Goal: Task Accomplishment & Management: Use online tool/utility

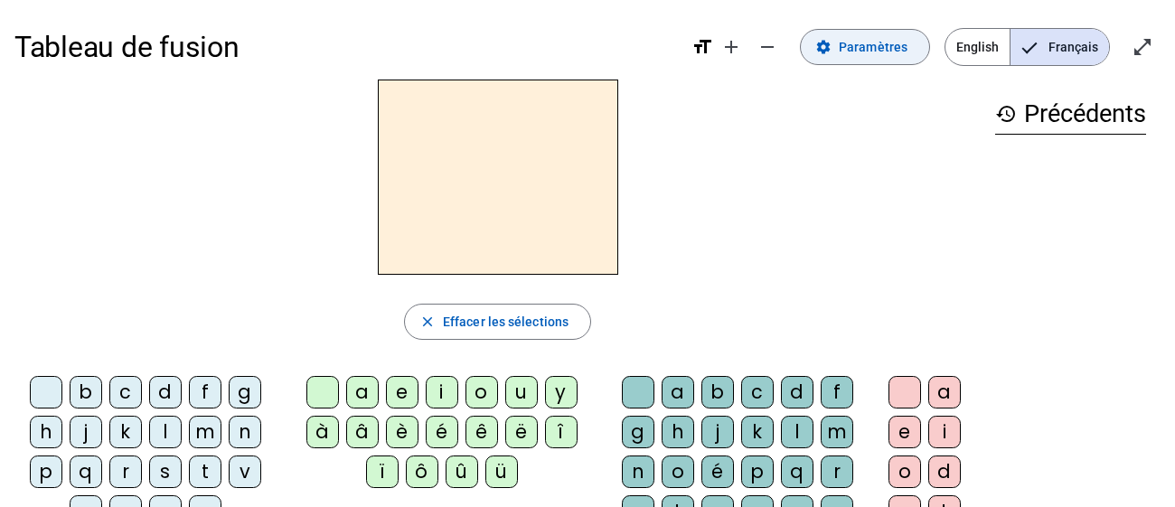
click at [895, 53] on span "Paramètres" at bounding box center [872, 47] width 69 height 22
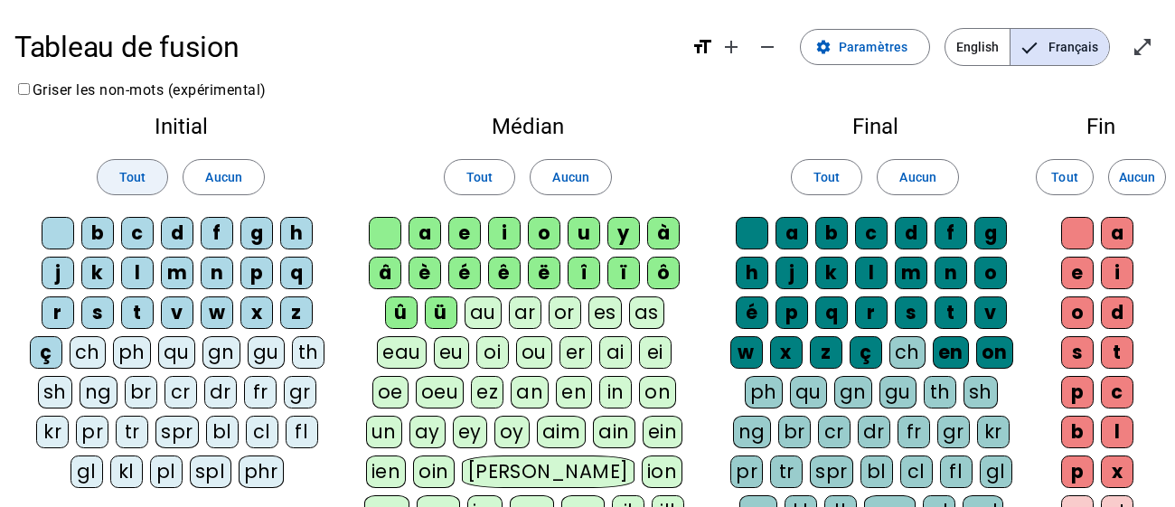
click at [142, 176] on span "Tout" at bounding box center [132, 177] width 26 height 22
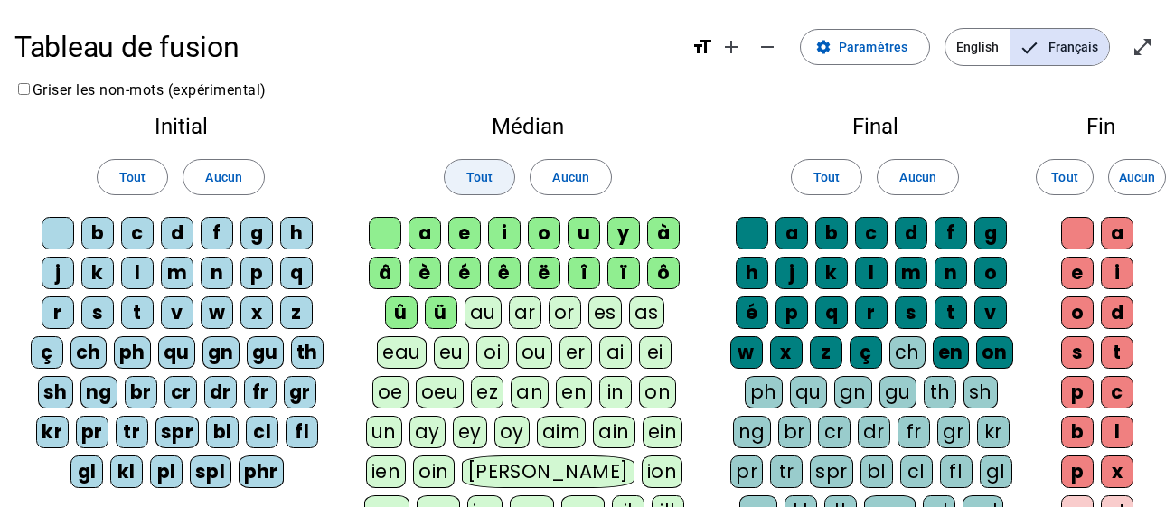
click at [490, 183] on span "Tout" at bounding box center [479, 177] width 26 height 22
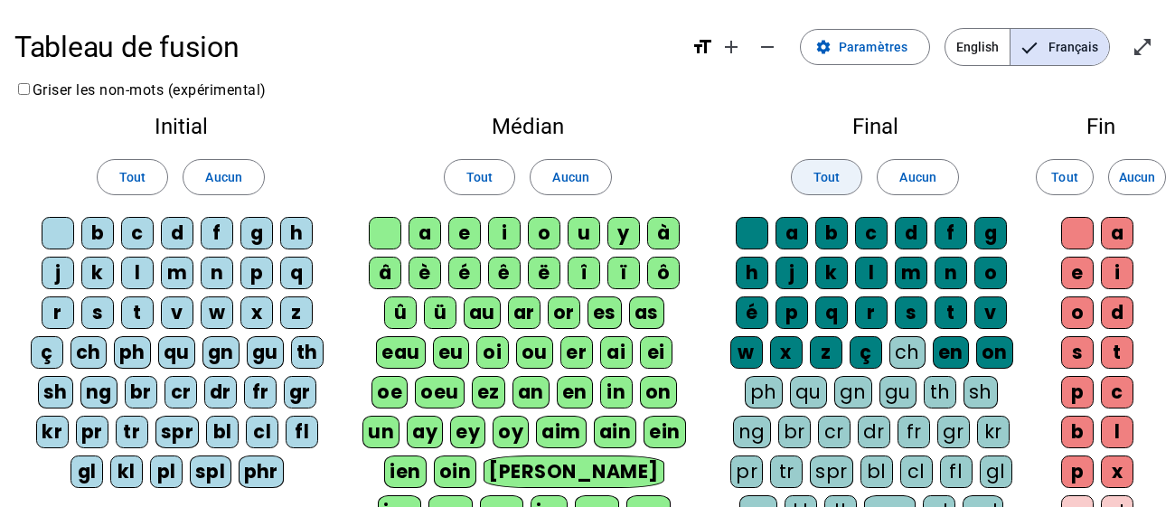
click at [857, 175] on span at bounding box center [827, 176] width 70 height 43
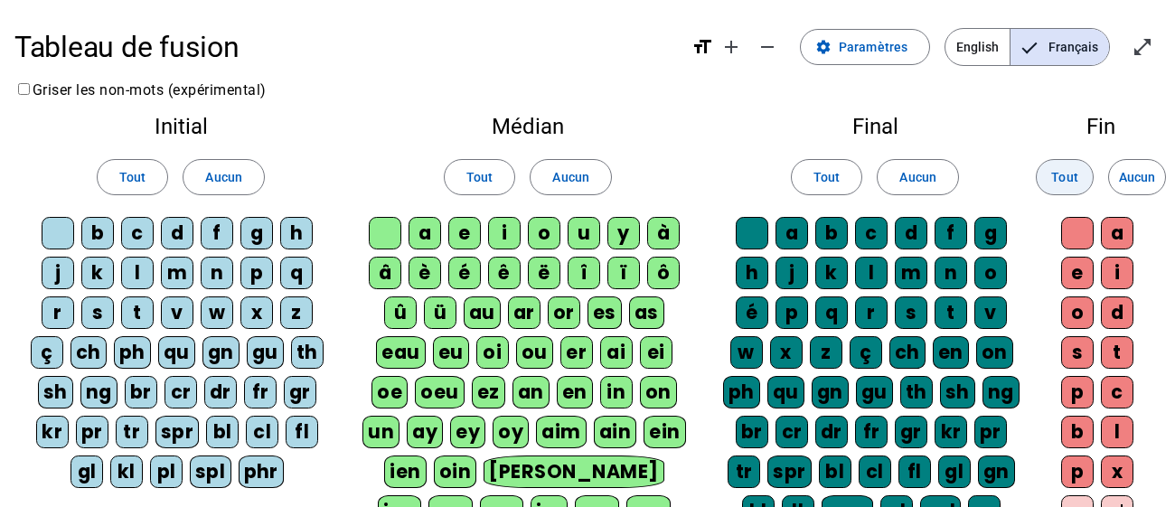
click at [1070, 175] on span "Tout" at bounding box center [1064, 177] width 26 height 22
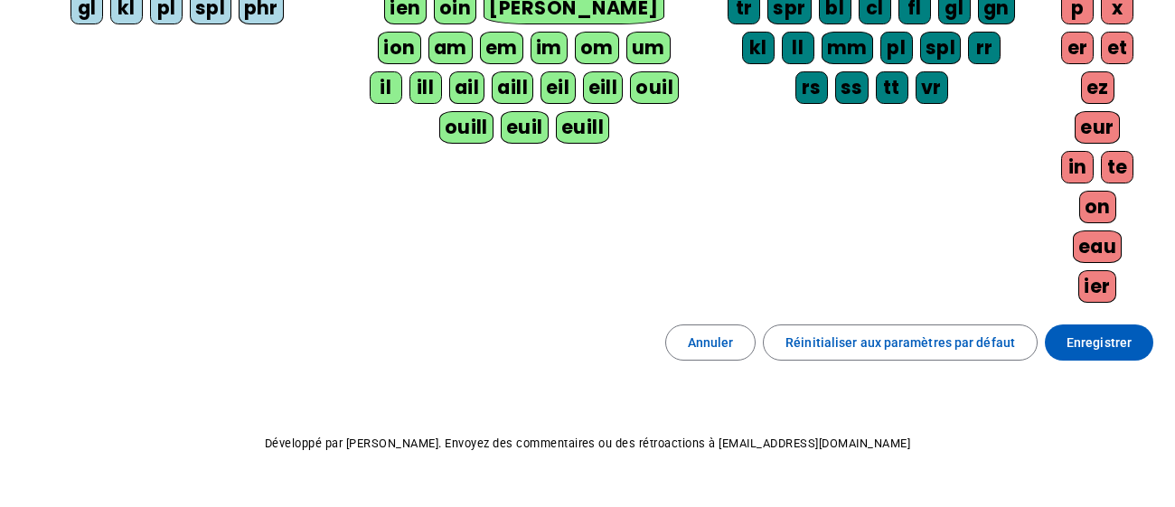
scroll to position [487, 0]
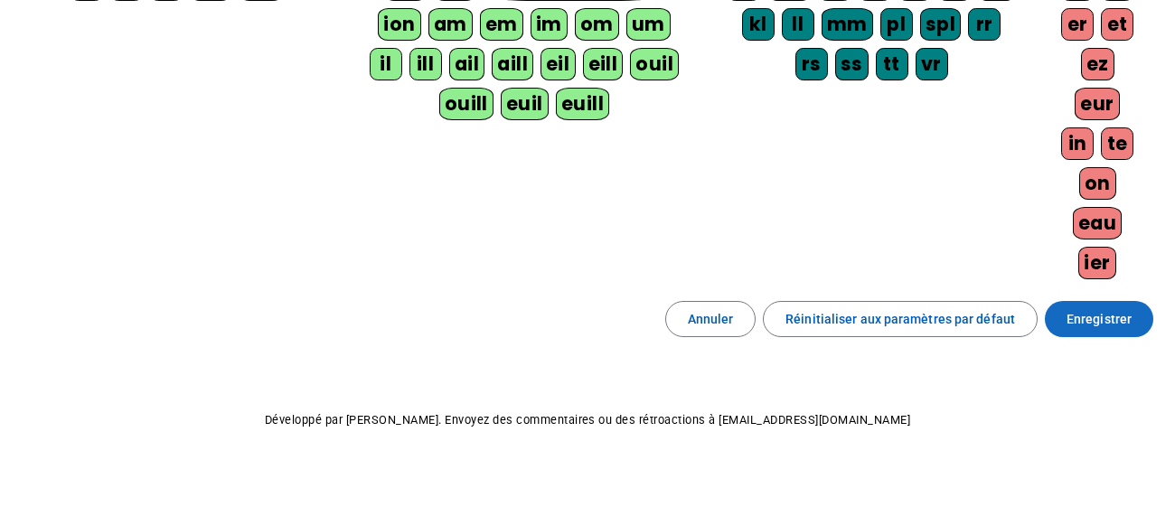
click at [1082, 310] on span "Enregistrer" at bounding box center [1098, 319] width 65 height 22
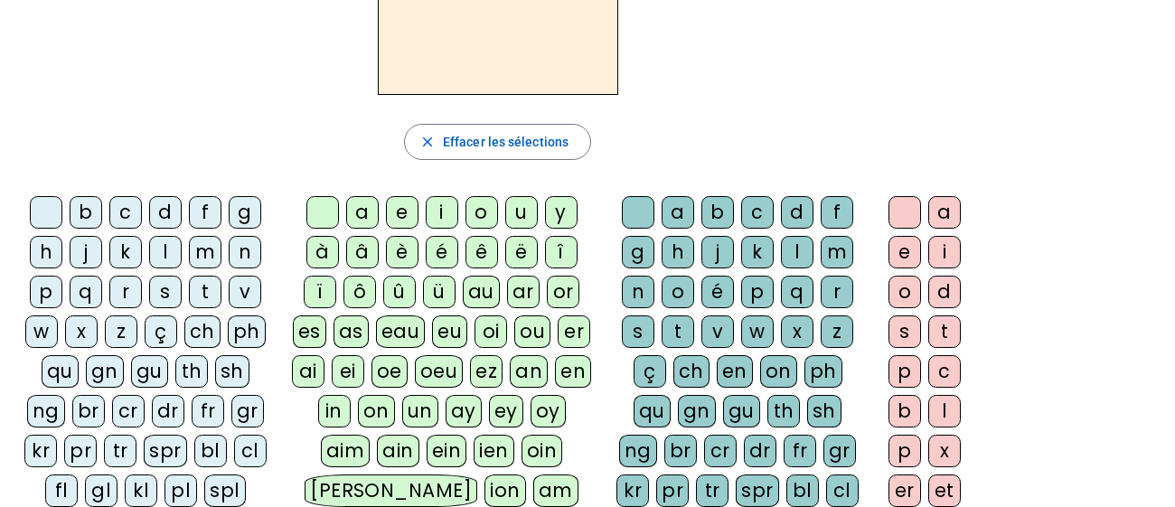
scroll to position [181, 0]
click at [43, 286] on div "p" at bounding box center [46, 291] width 33 height 33
click at [356, 211] on div "a" at bounding box center [362, 211] width 33 height 33
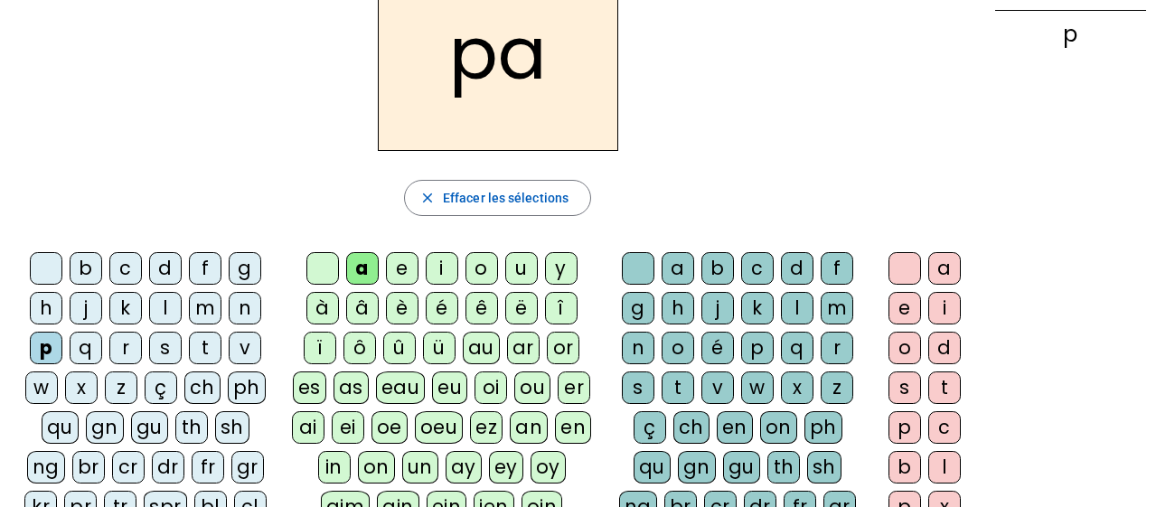
scroll to position [120, 0]
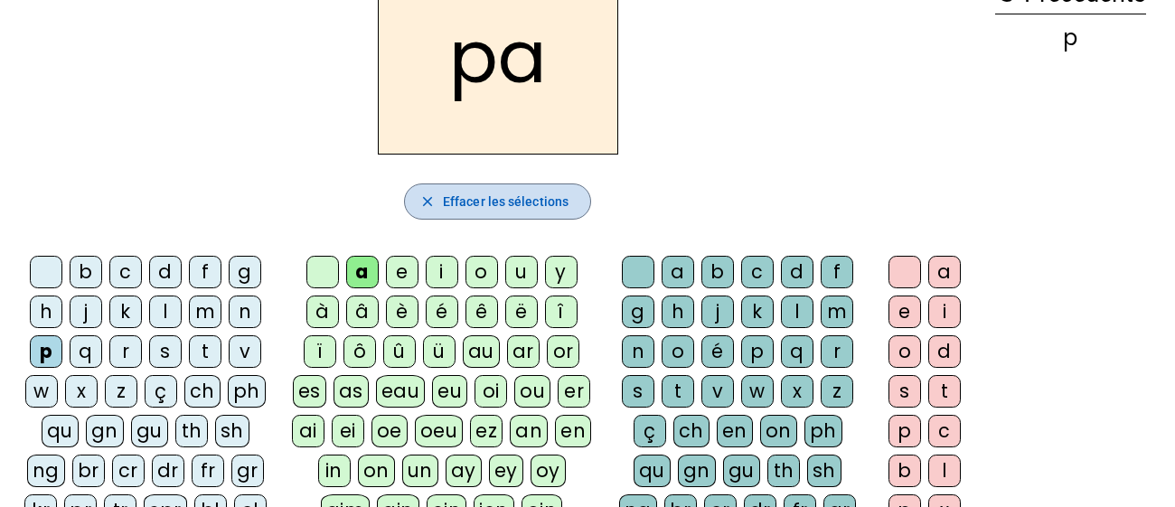
click at [534, 202] on span "Effacer les sélections" at bounding box center [506, 202] width 126 height 22
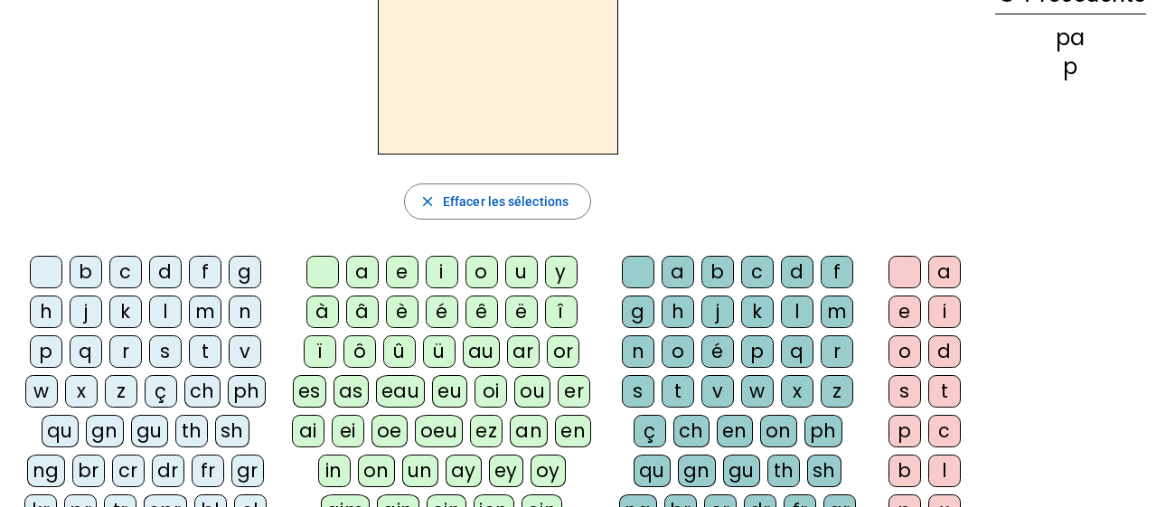
click at [44, 350] on div "p" at bounding box center [46, 351] width 33 height 33
click at [525, 350] on div "ar" at bounding box center [523, 351] width 33 height 33
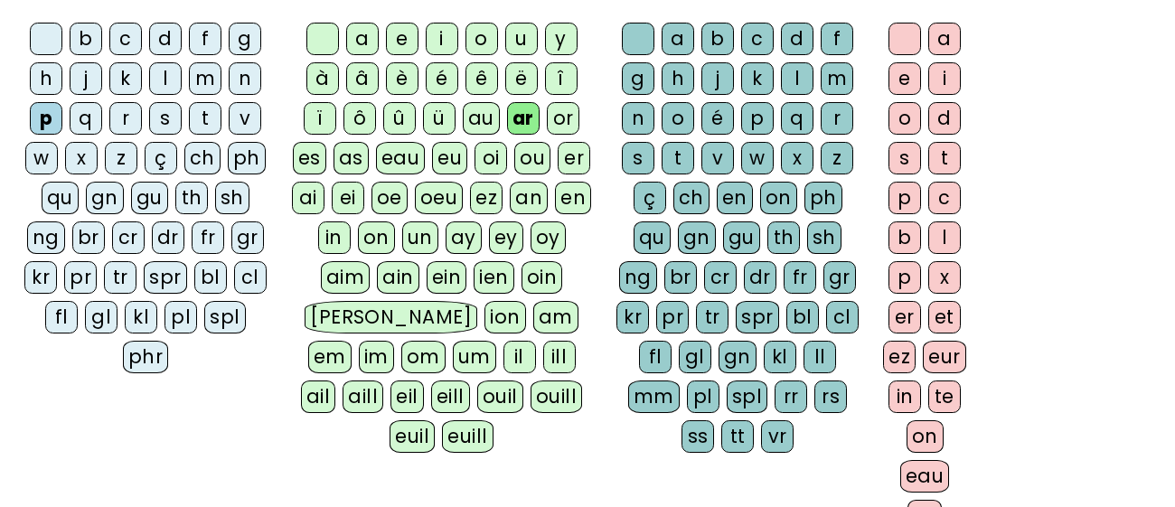
scroll to position [355, 0]
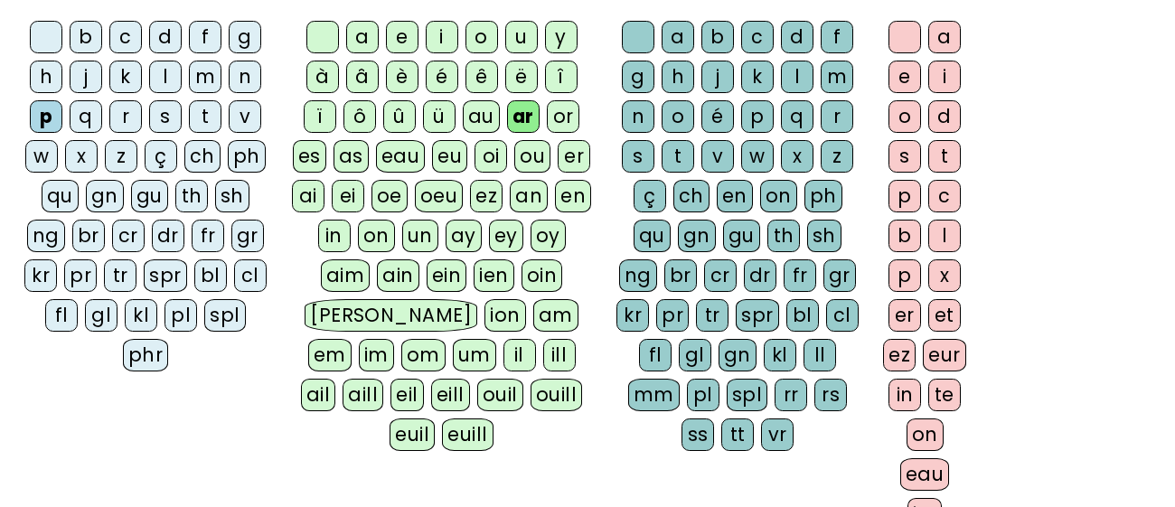
click at [791, 72] on div "l" at bounding box center [797, 77] width 33 height 33
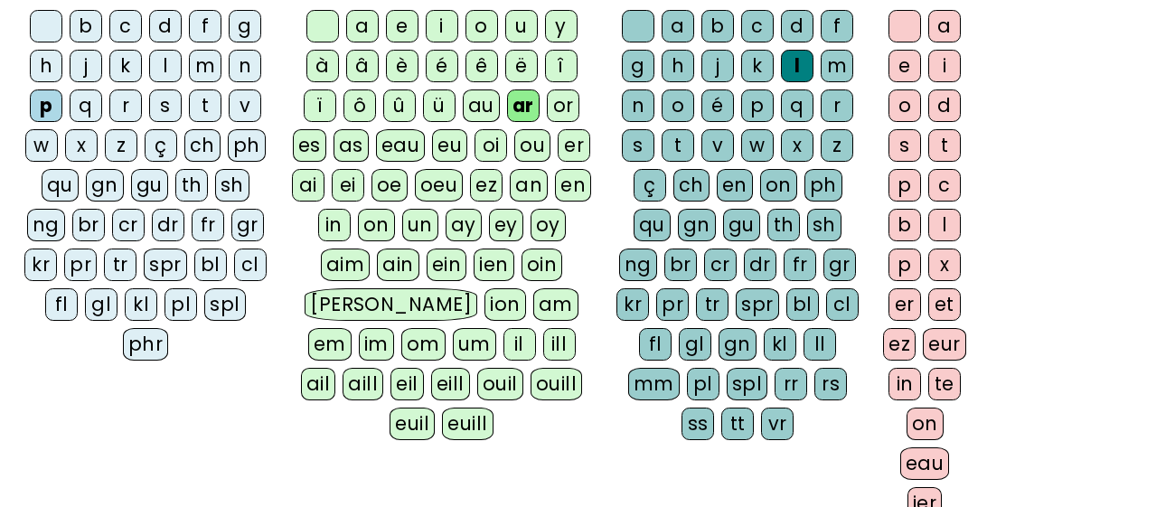
click at [899, 341] on div "ez" at bounding box center [899, 344] width 33 height 33
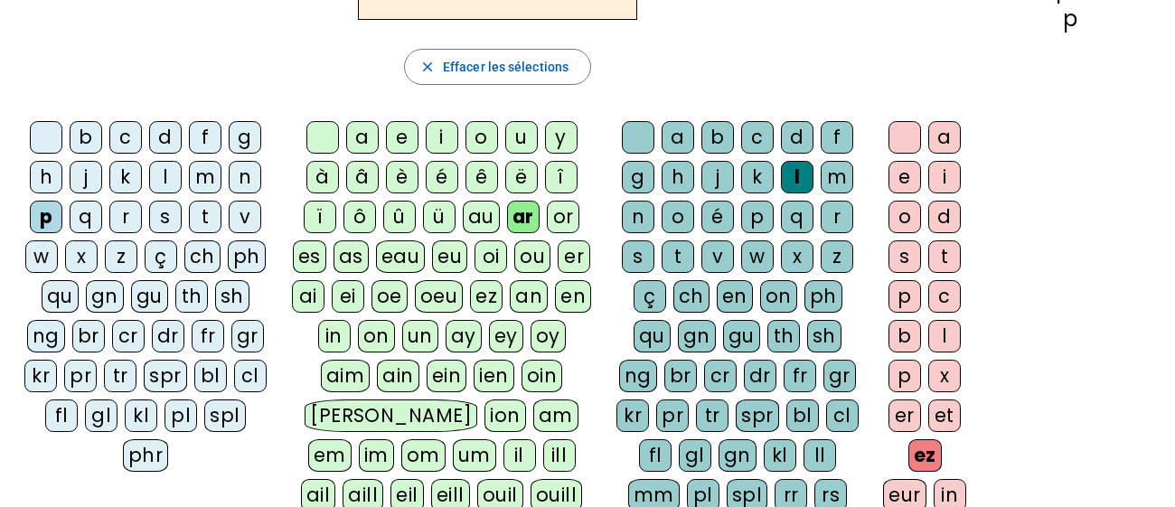
scroll to position [250, 0]
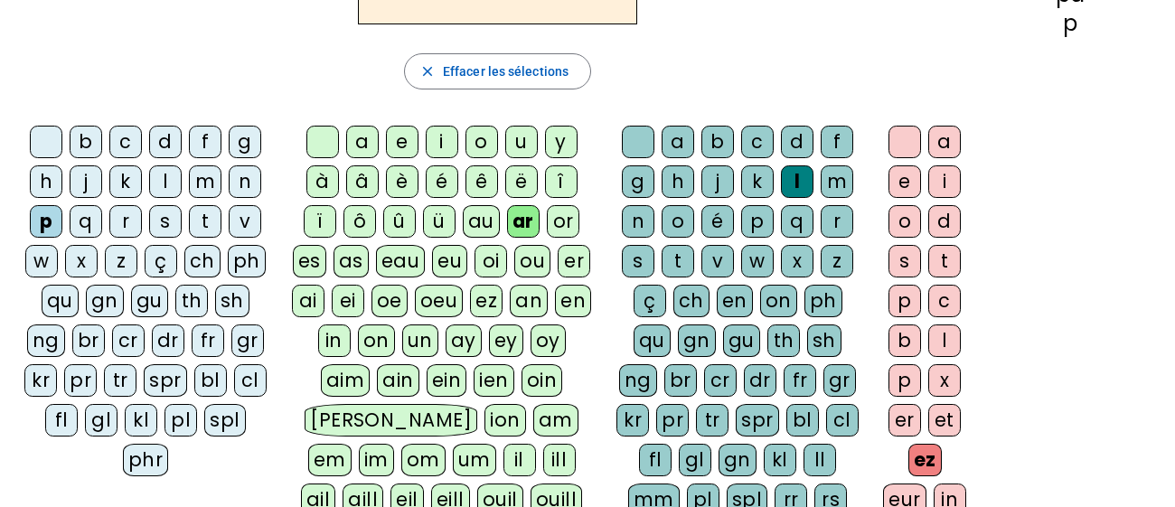
click at [677, 258] on div "t" at bounding box center [677, 261] width 33 height 33
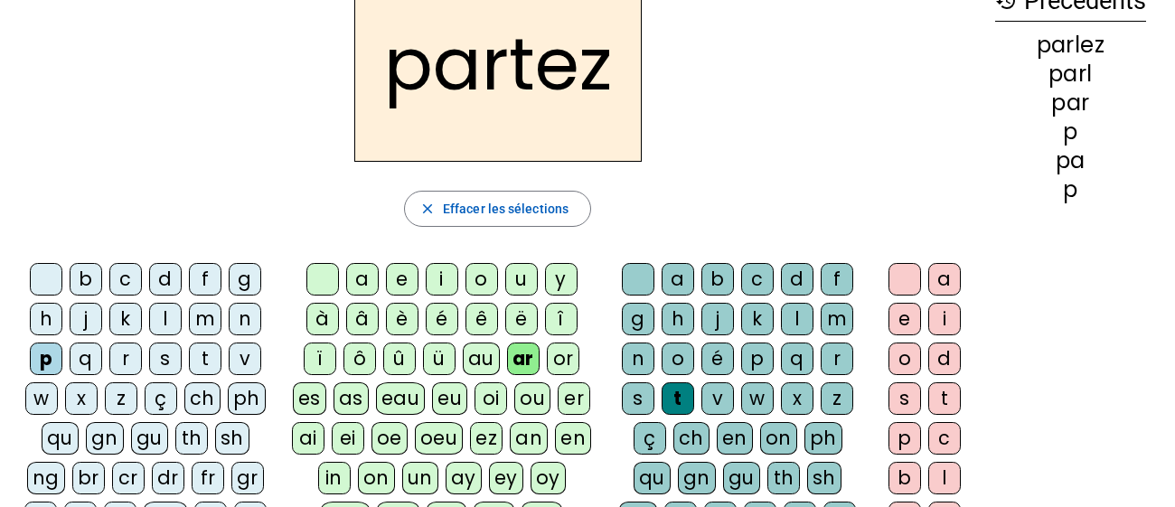
scroll to position [116, 0]
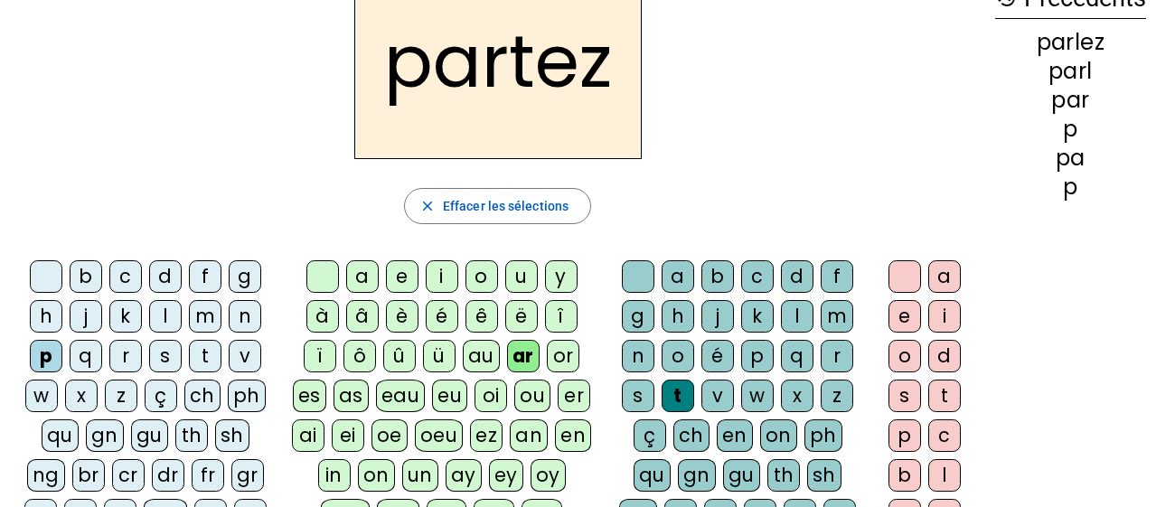
click at [481, 274] on div "o" at bounding box center [481, 276] width 33 height 33
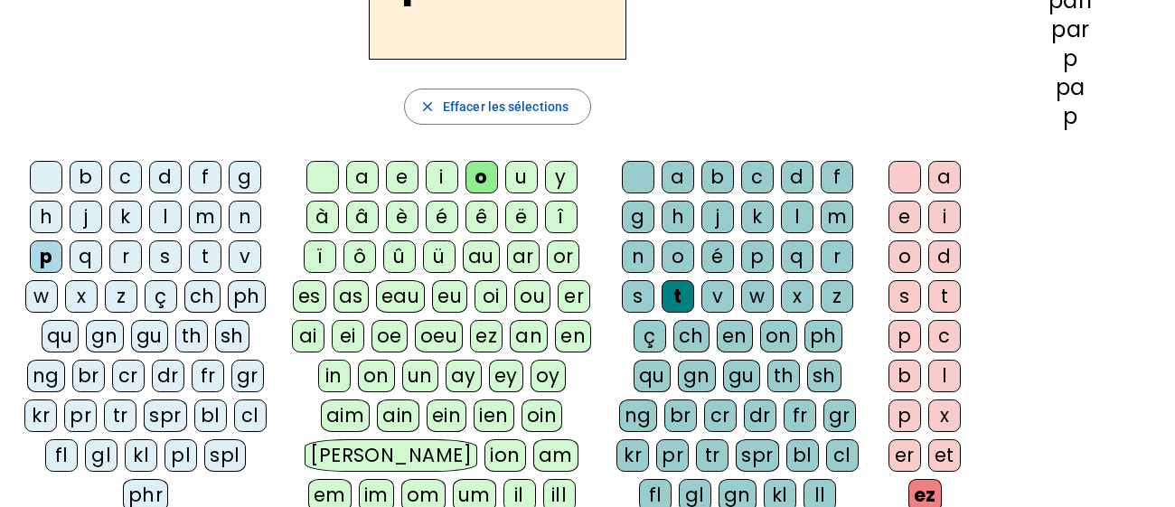
scroll to position [217, 0]
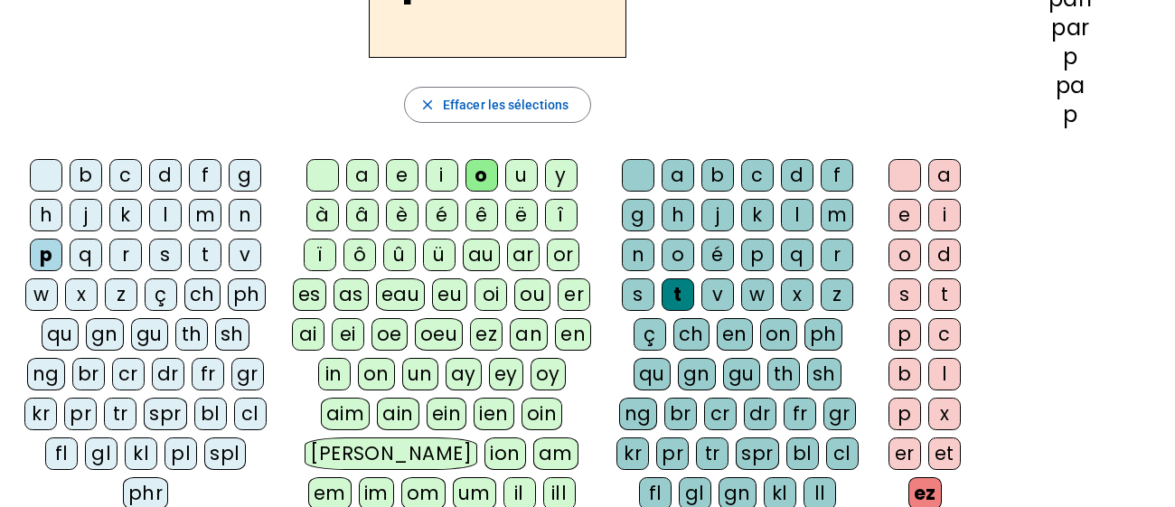
click at [563, 250] on div "or" at bounding box center [563, 255] width 33 height 33
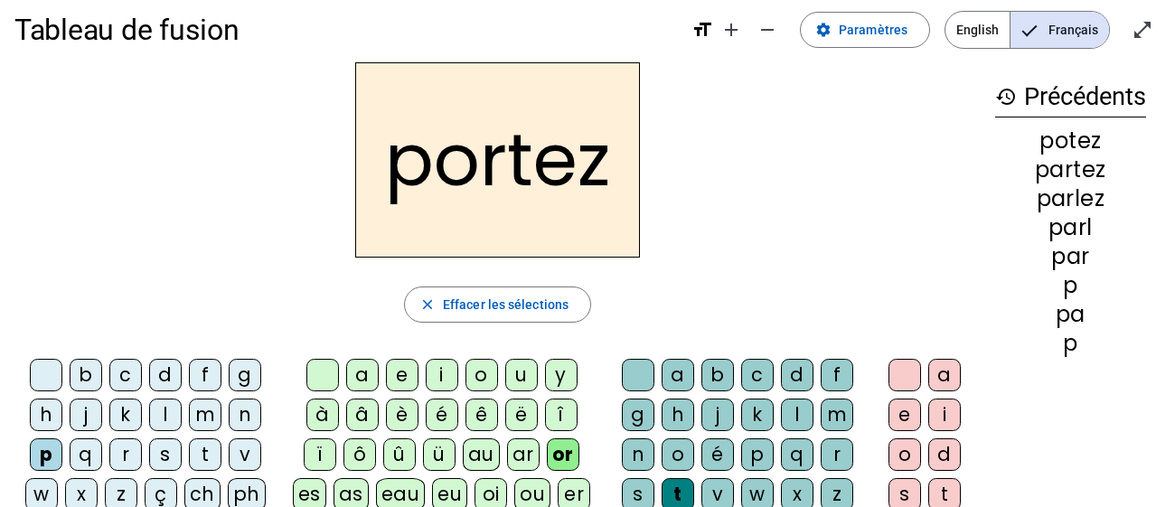
scroll to position [70, 0]
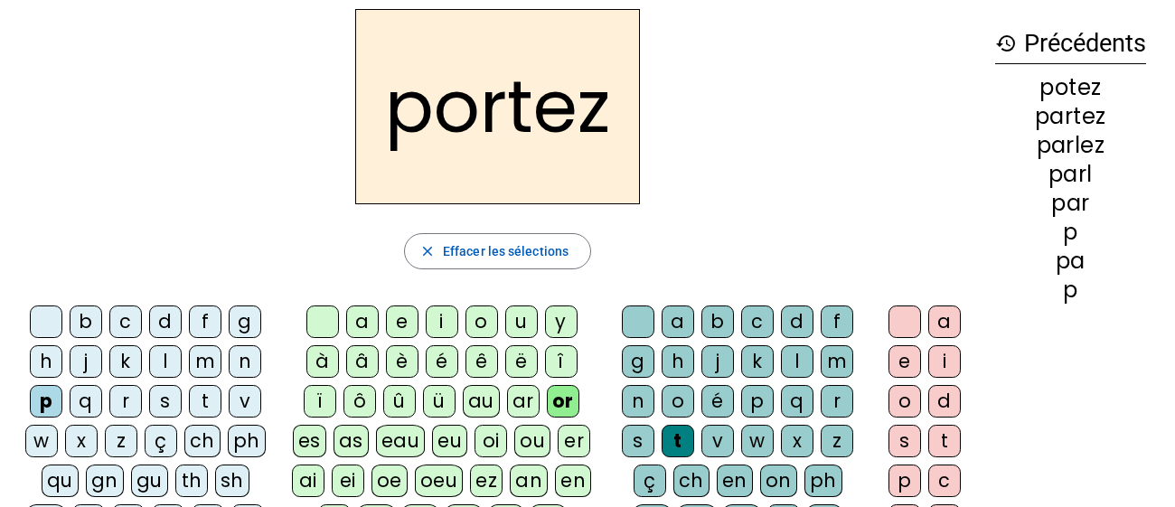
click at [165, 404] on div "s" at bounding box center [165, 401] width 33 height 33
